Goal: Task Accomplishment & Management: Manage account settings

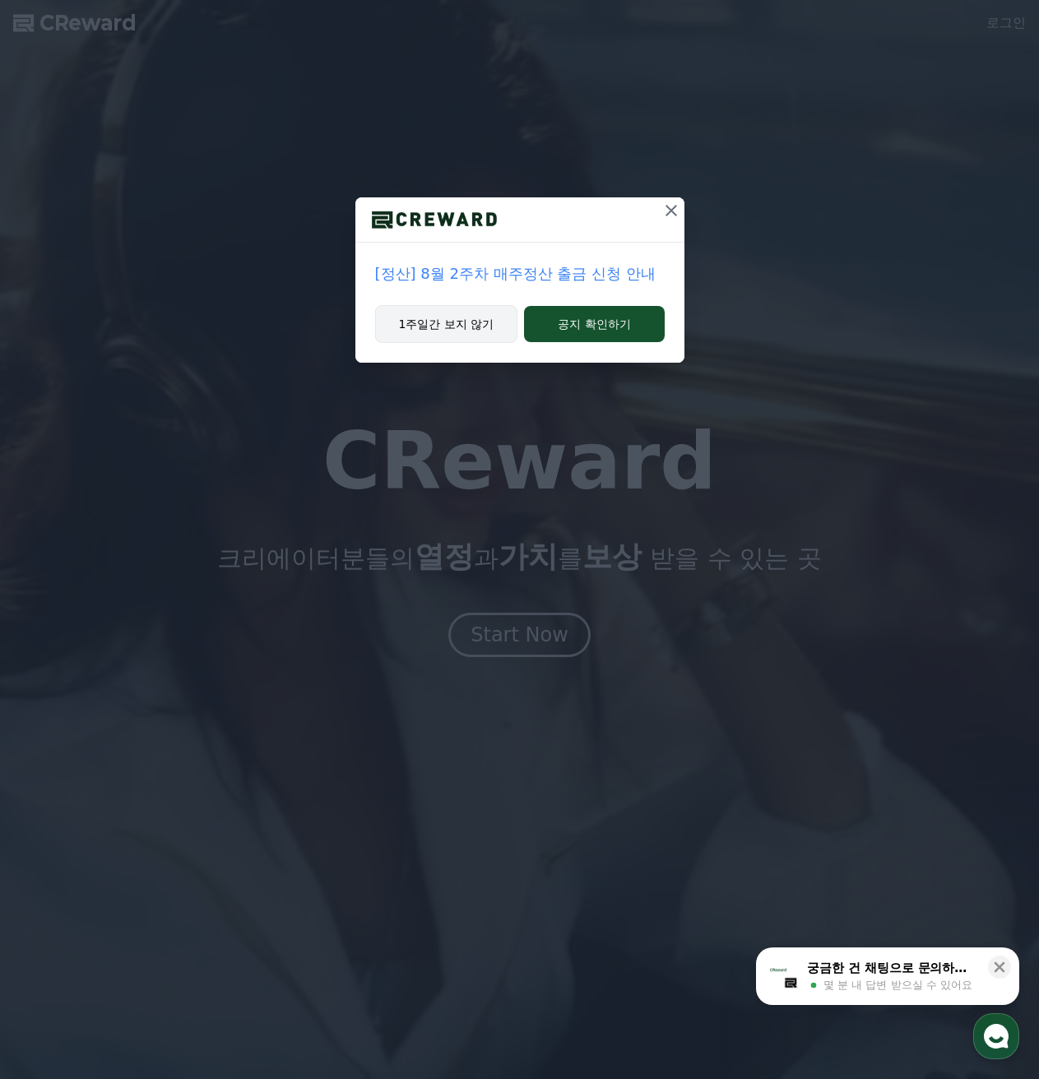
click at [476, 318] on button "1주일간 보지 않기" at bounding box center [446, 324] width 143 height 38
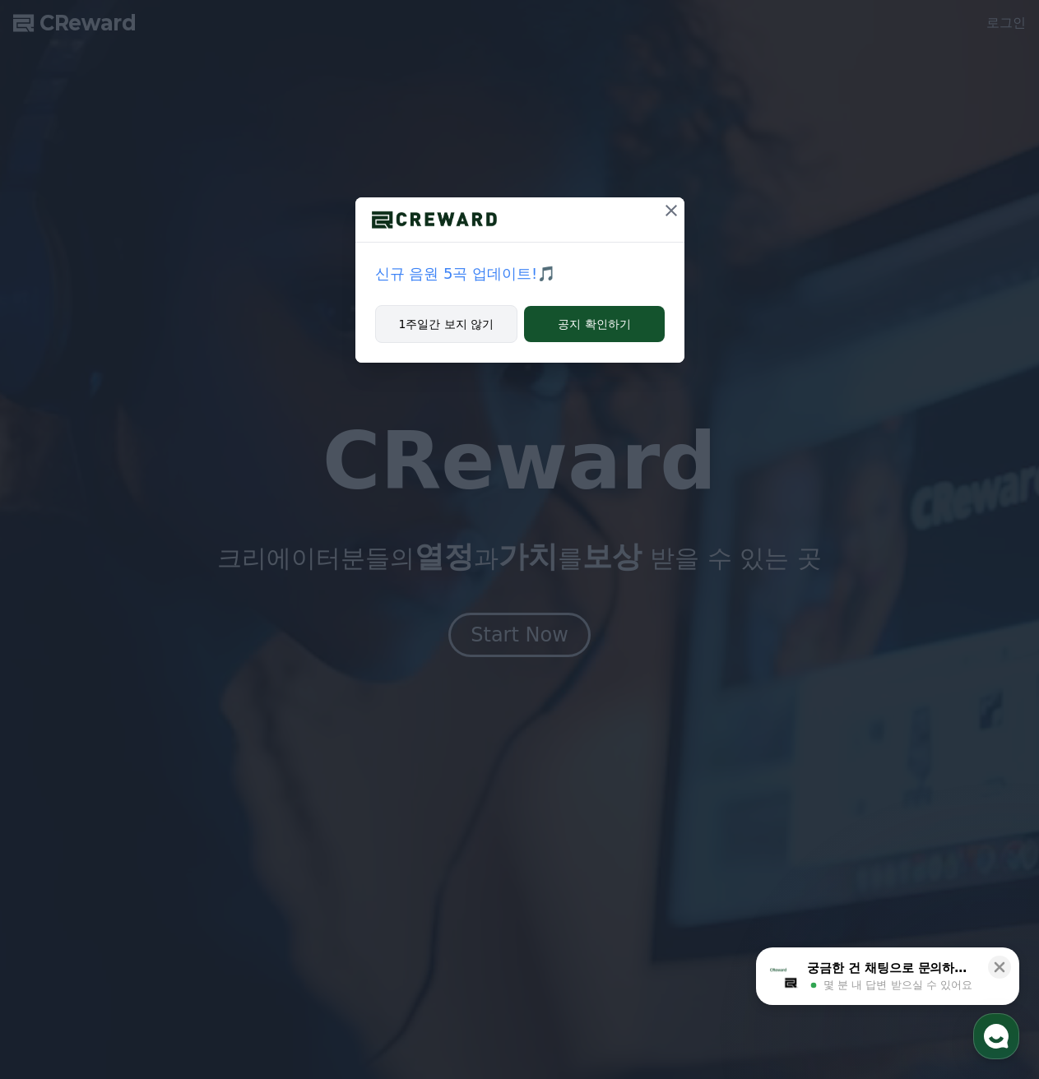
click at [478, 331] on button "1주일간 보지 않기" at bounding box center [446, 324] width 143 height 38
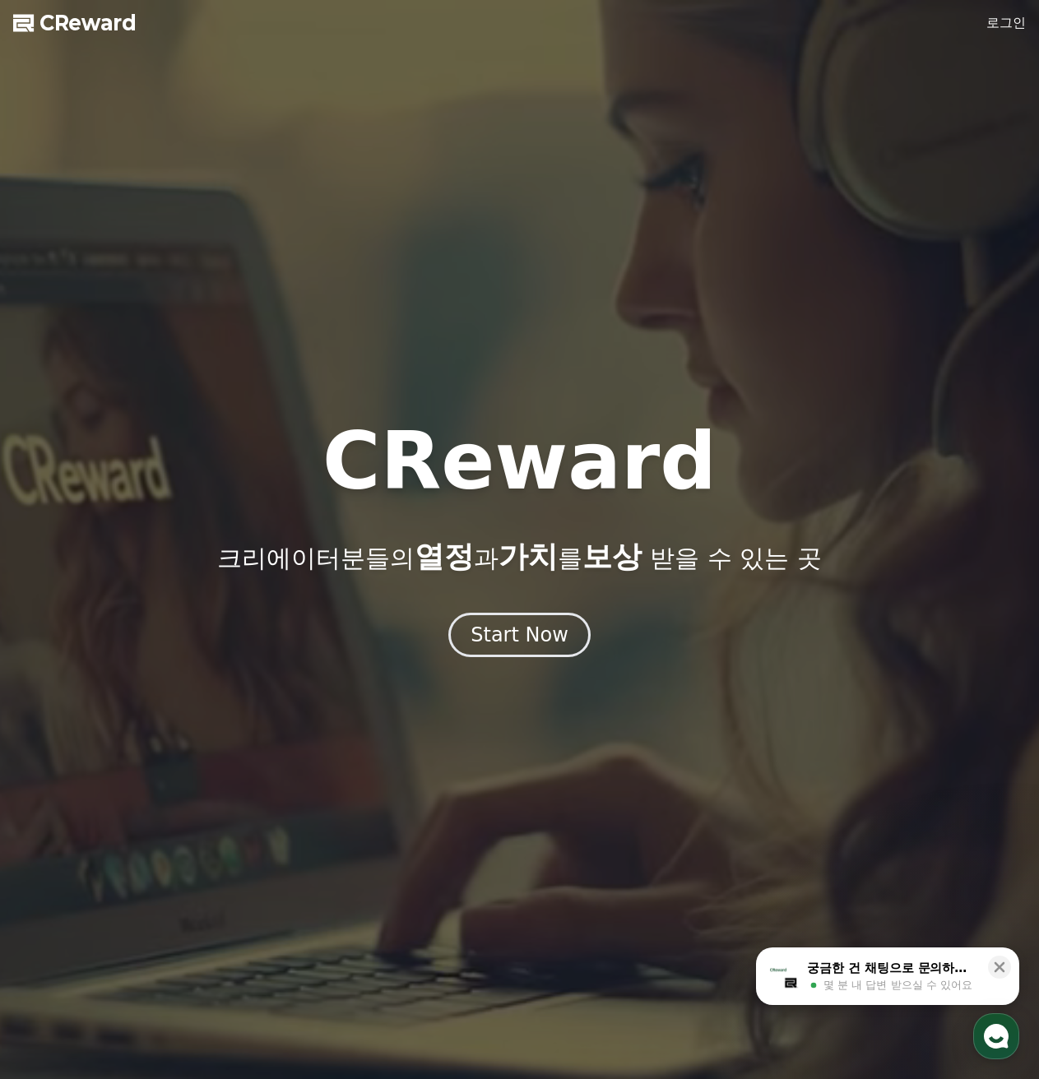
click at [998, 28] on link "로그인" at bounding box center [1005, 23] width 39 height 20
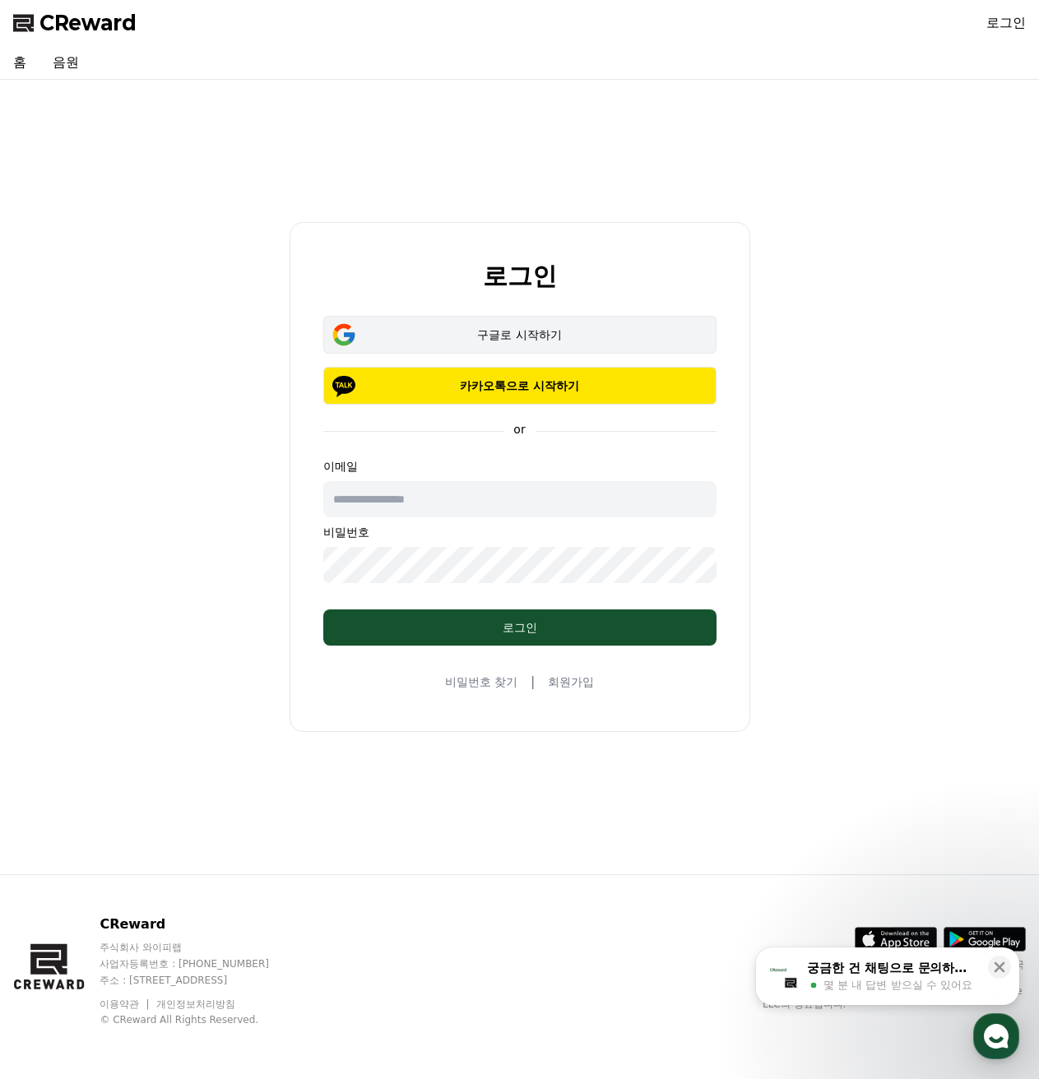
click at [590, 333] on div "구글로 시작하기" at bounding box center [520, 335] width 346 height 16
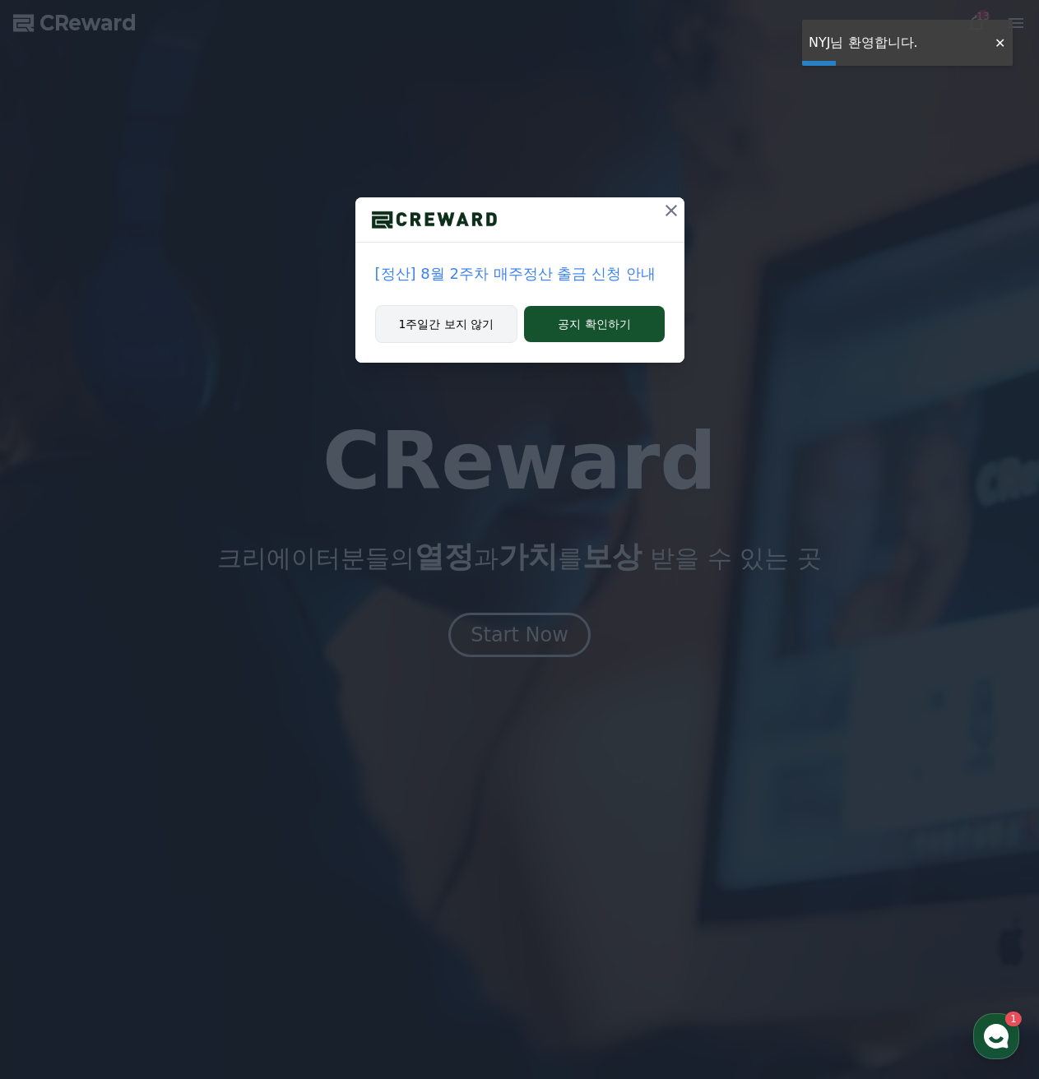
click at [471, 320] on button "1주일간 보지 않기" at bounding box center [446, 324] width 143 height 38
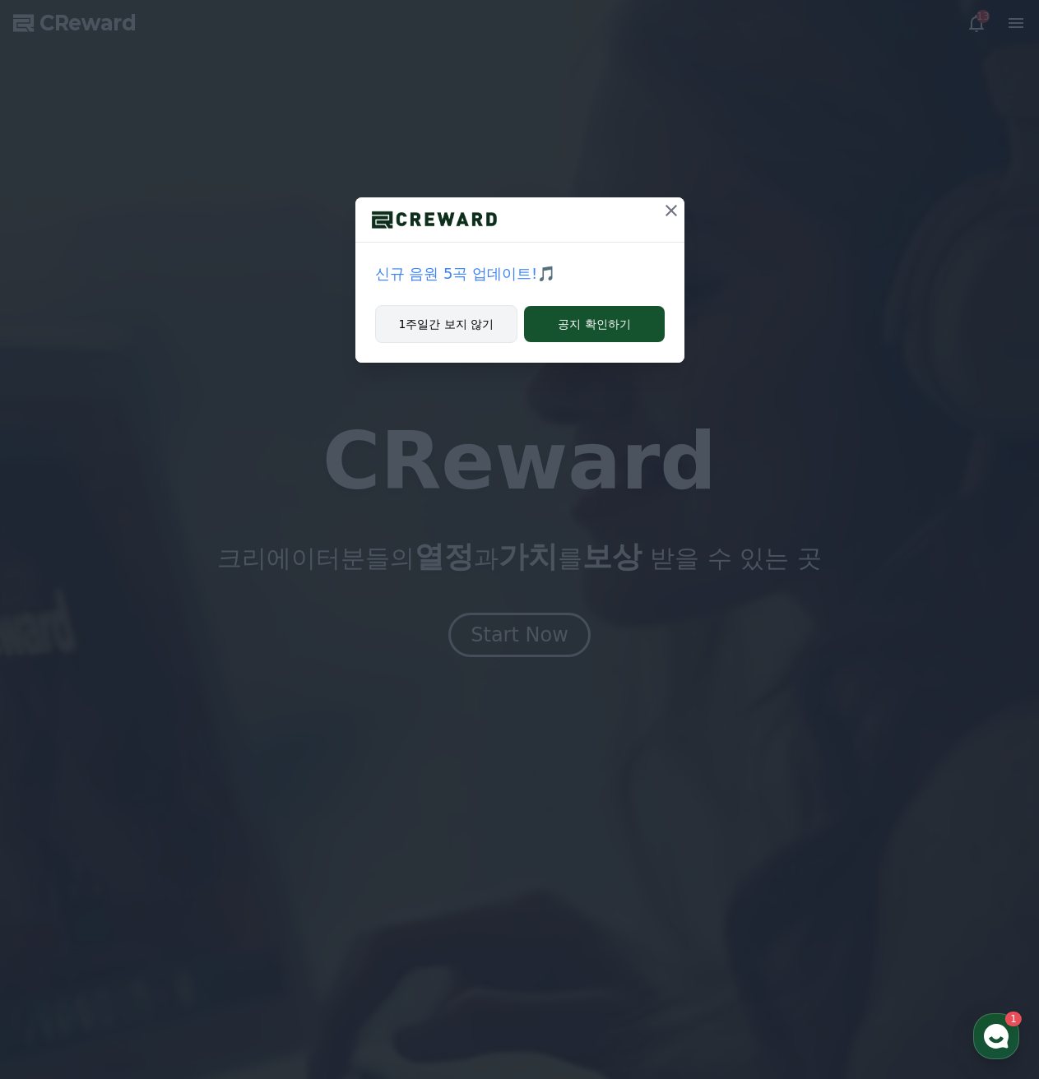
click at [480, 332] on button "1주일간 보지 않기" at bounding box center [446, 324] width 143 height 38
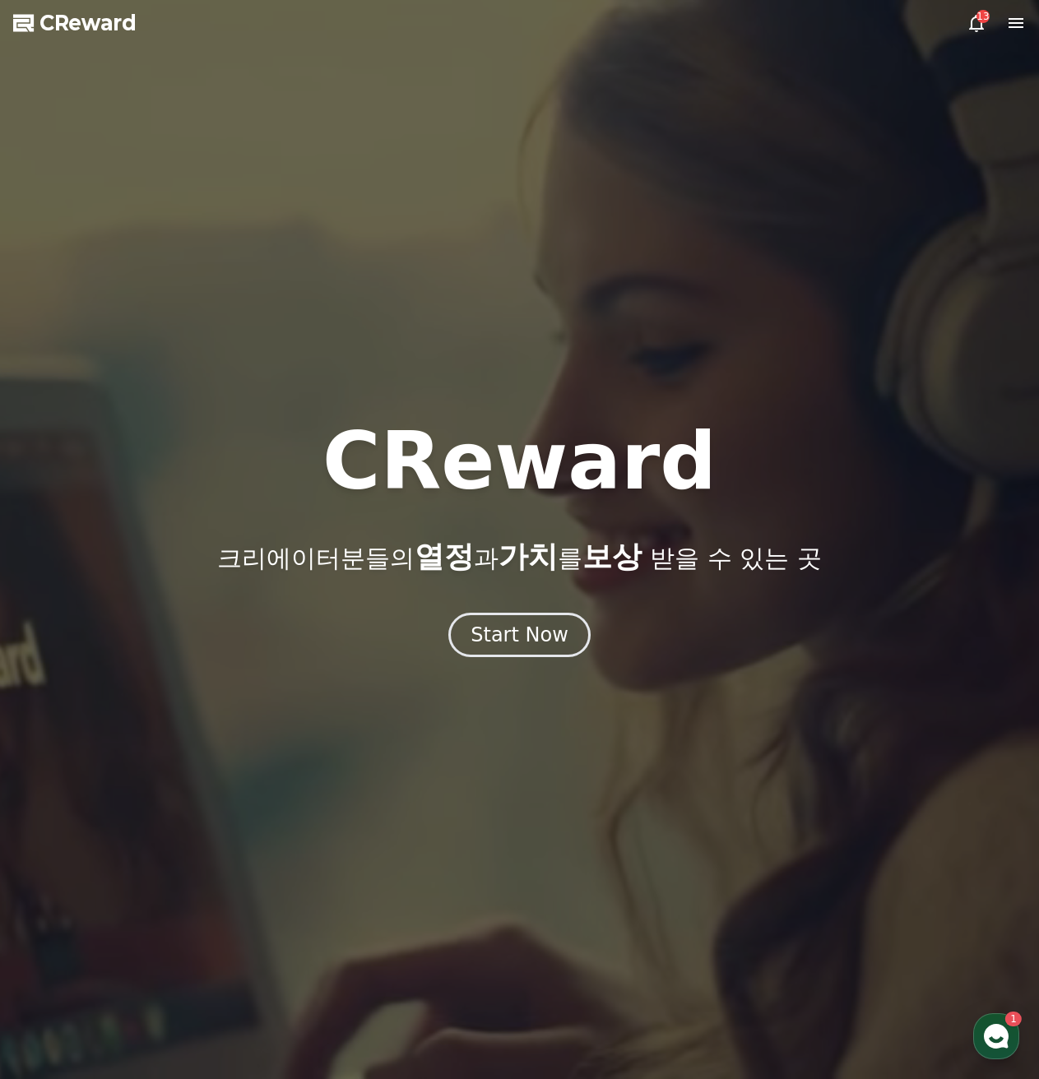
click at [480, 332] on div at bounding box center [519, 539] width 1039 height 1079
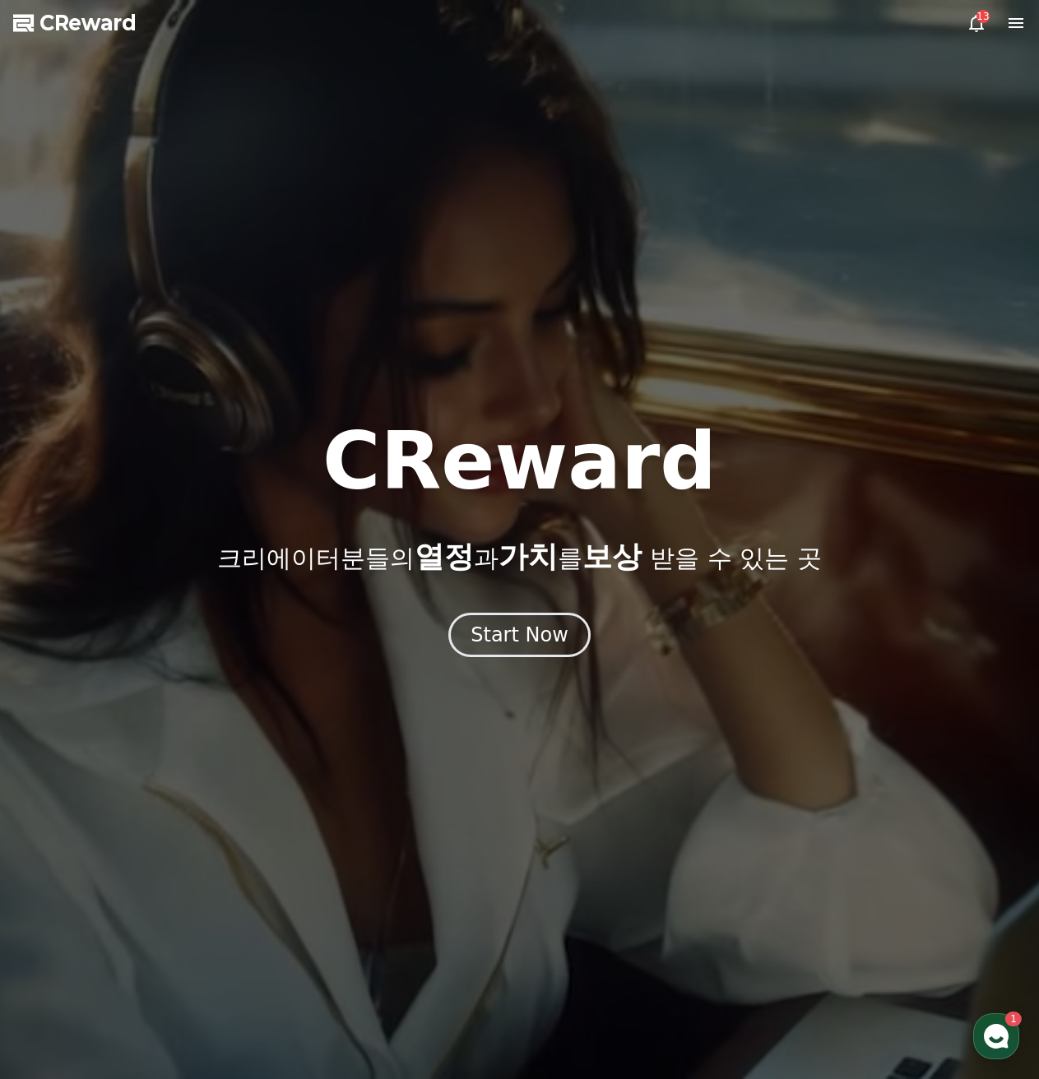
click at [980, 26] on icon at bounding box center [977, 23] width 20 height 20
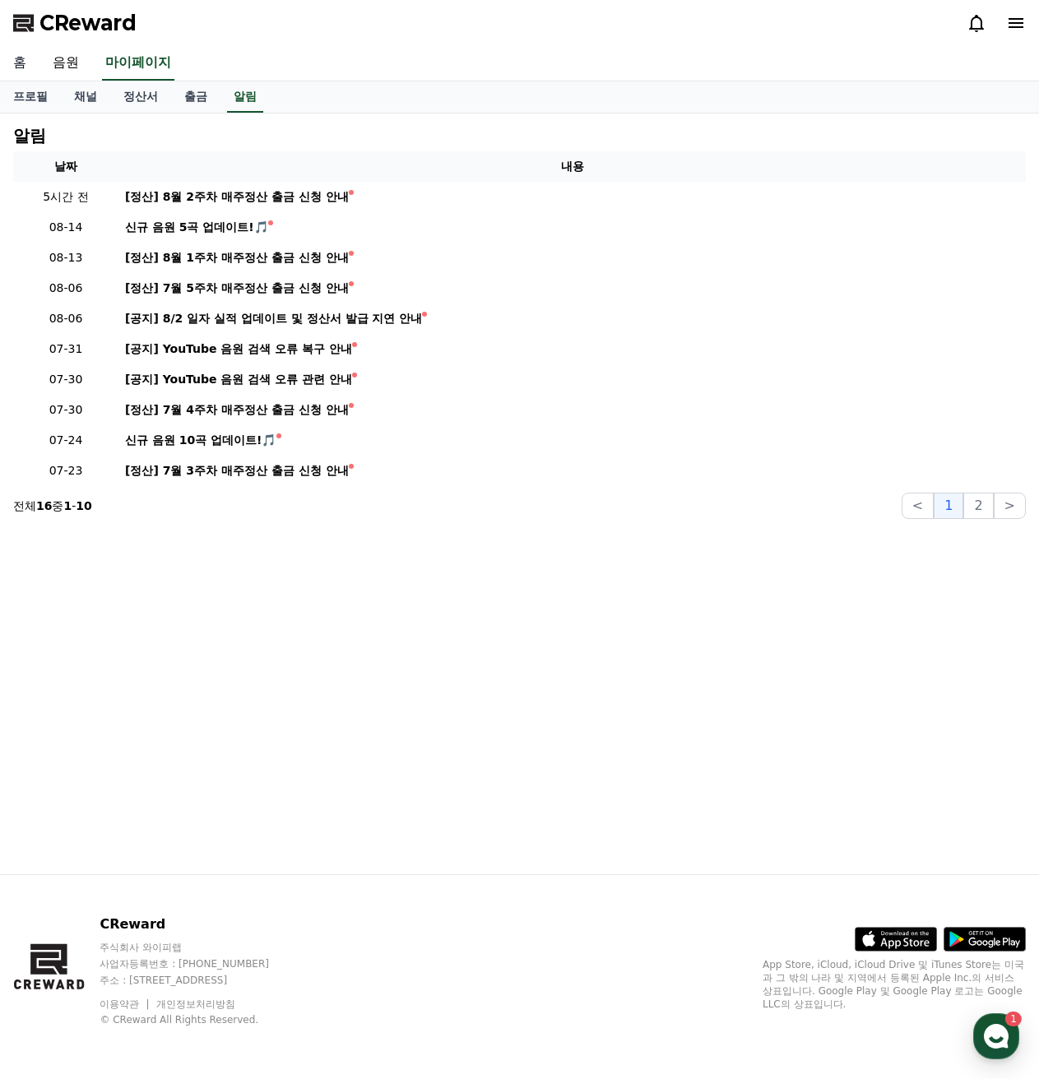
click at [26, 64] on link "홈" at bounding box center [19, 63] width 39 height 35
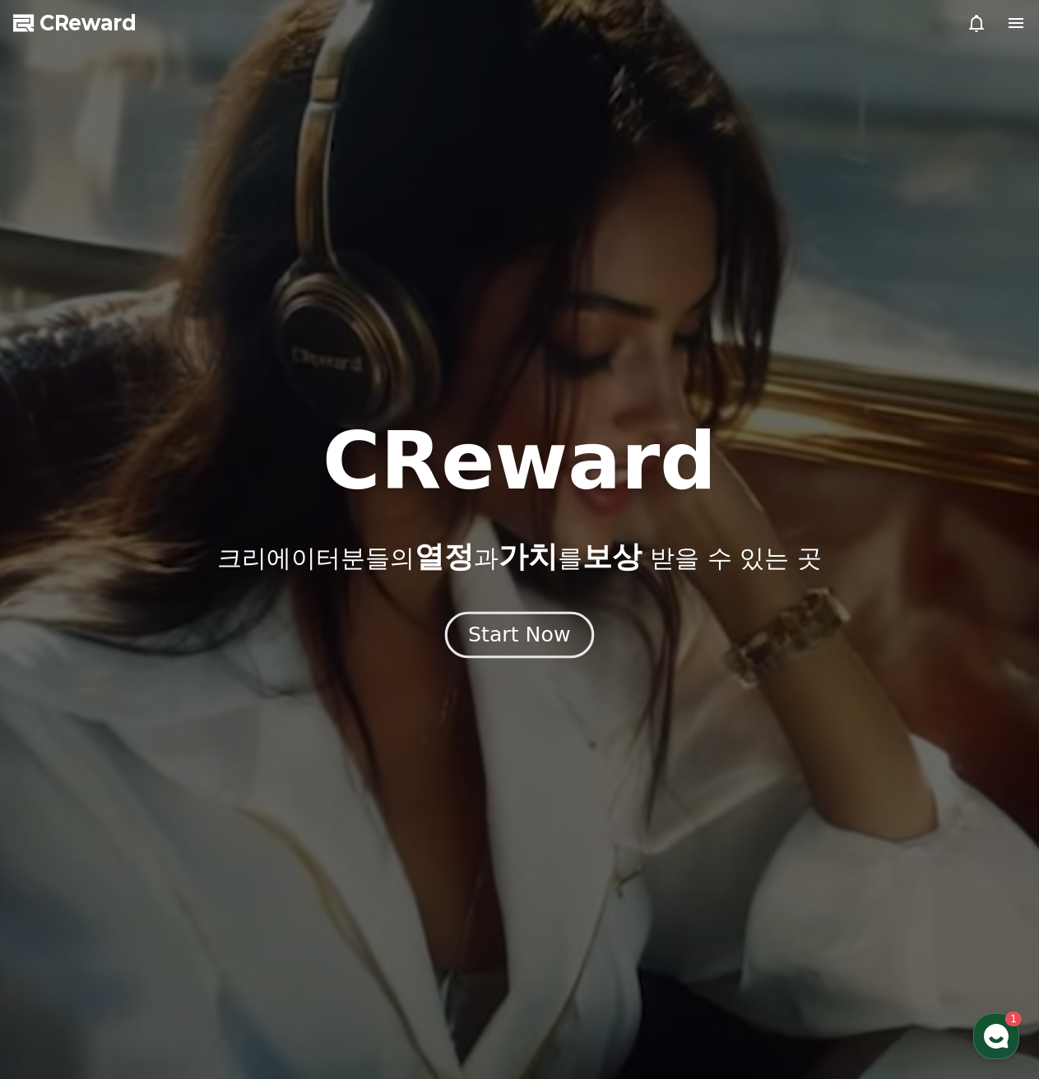
click at [507, 628] on div "Start Now" at bounding box center [519, 635] width 102 height 28
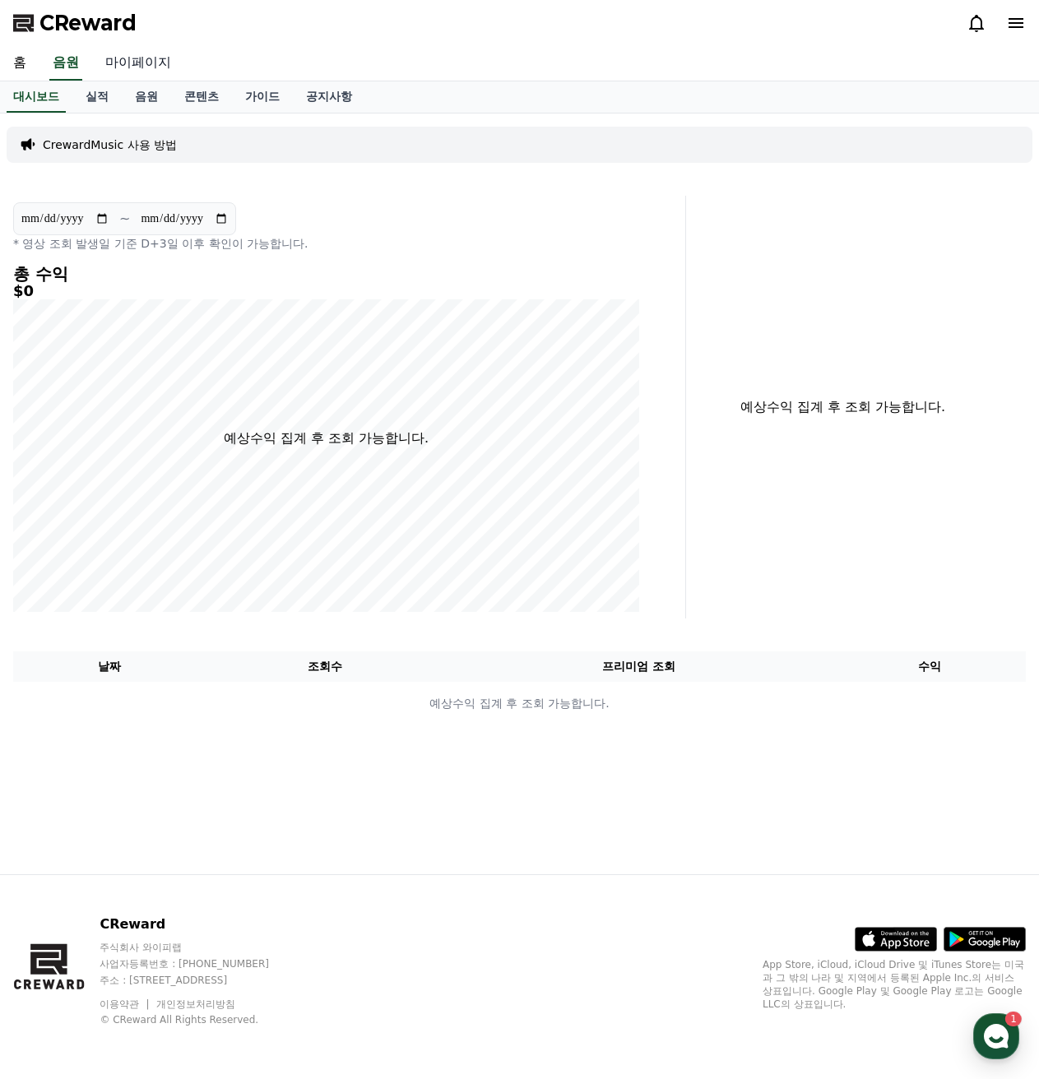
click at [124, 65] on link "마이페이지" at bounding box center [138, 63] width 92 height 35
select select "**********"
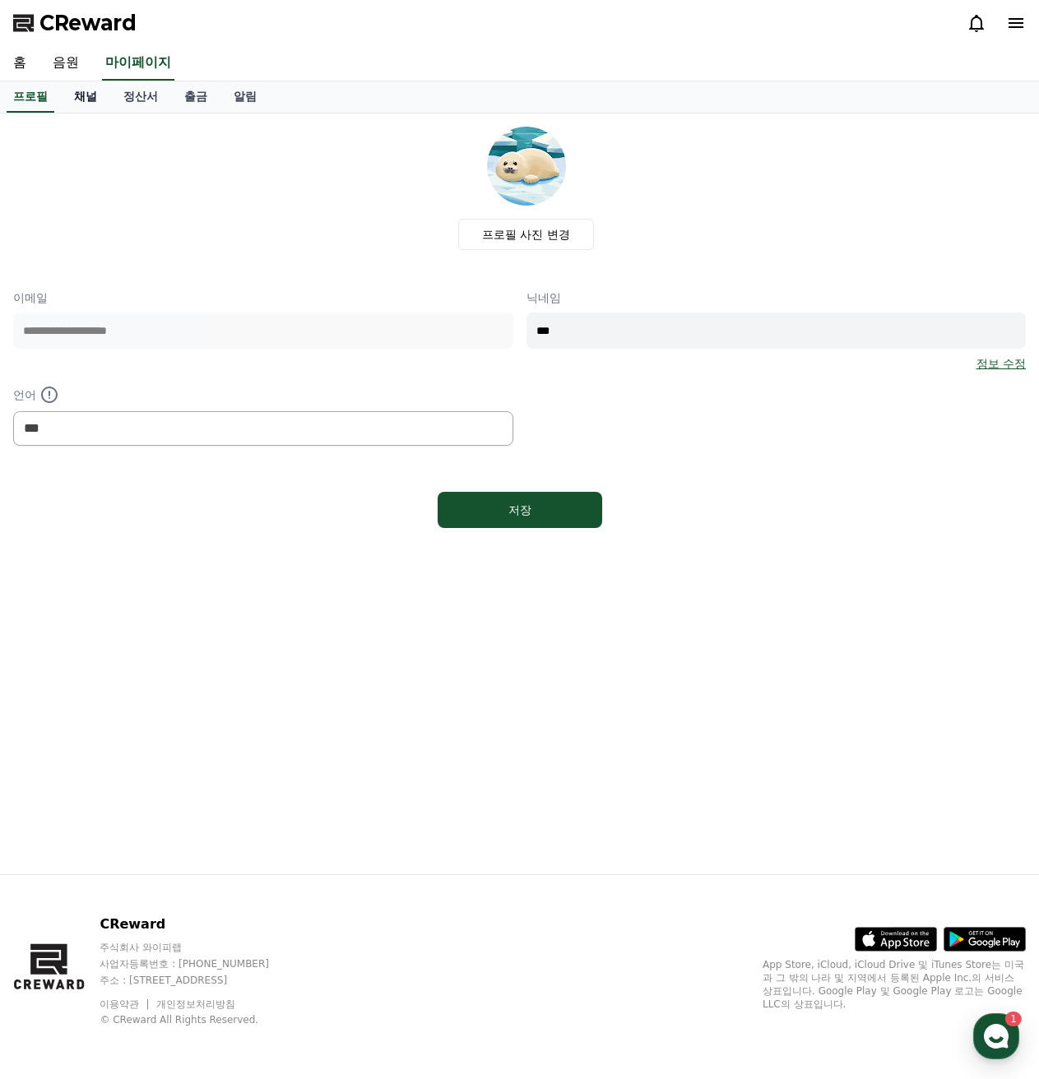
click at [78, 98] on link "채널" at bounding box center [85, 96] width 49 height 31
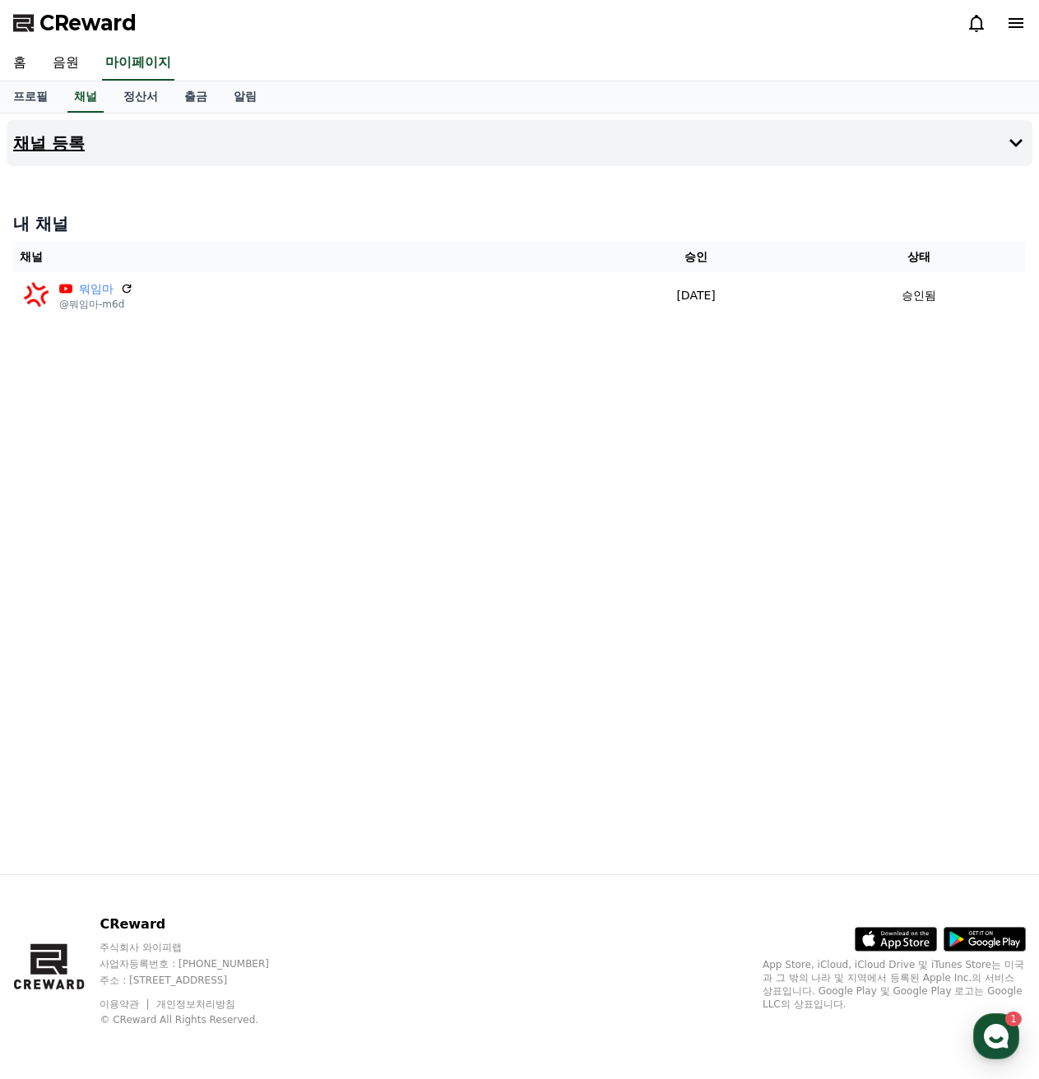
click at [1003, 145] on button "채널 등록" at bounding box center [520, 143] width 1026 height 46
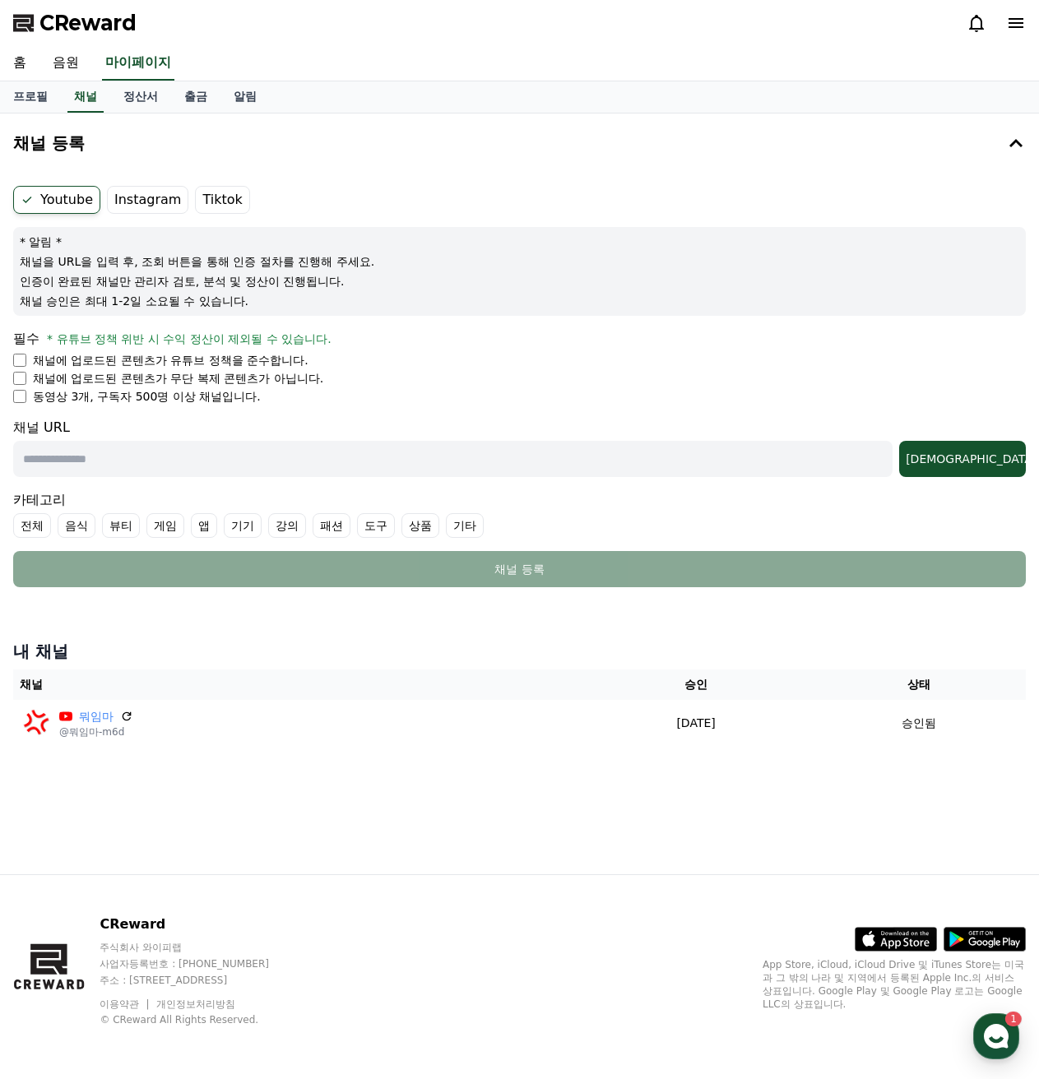
click at [221, 200] on label "Tiktok" at bounding box center [222, 200] width 54 height 28
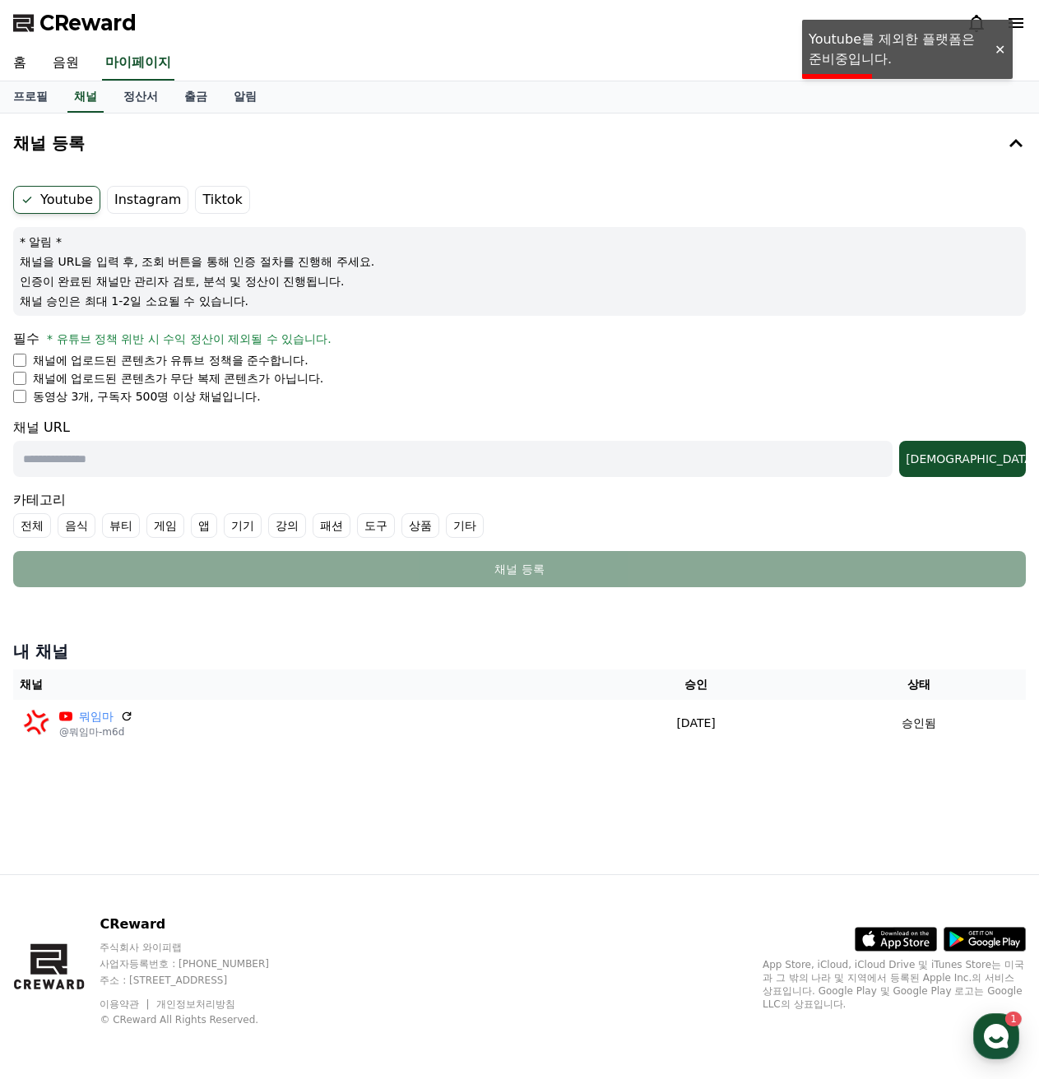
click at [124, 203] on label "Instagram" at bounding box center [147, 200] width 81 height 28
